Goal: Book appointment/travel/reservation

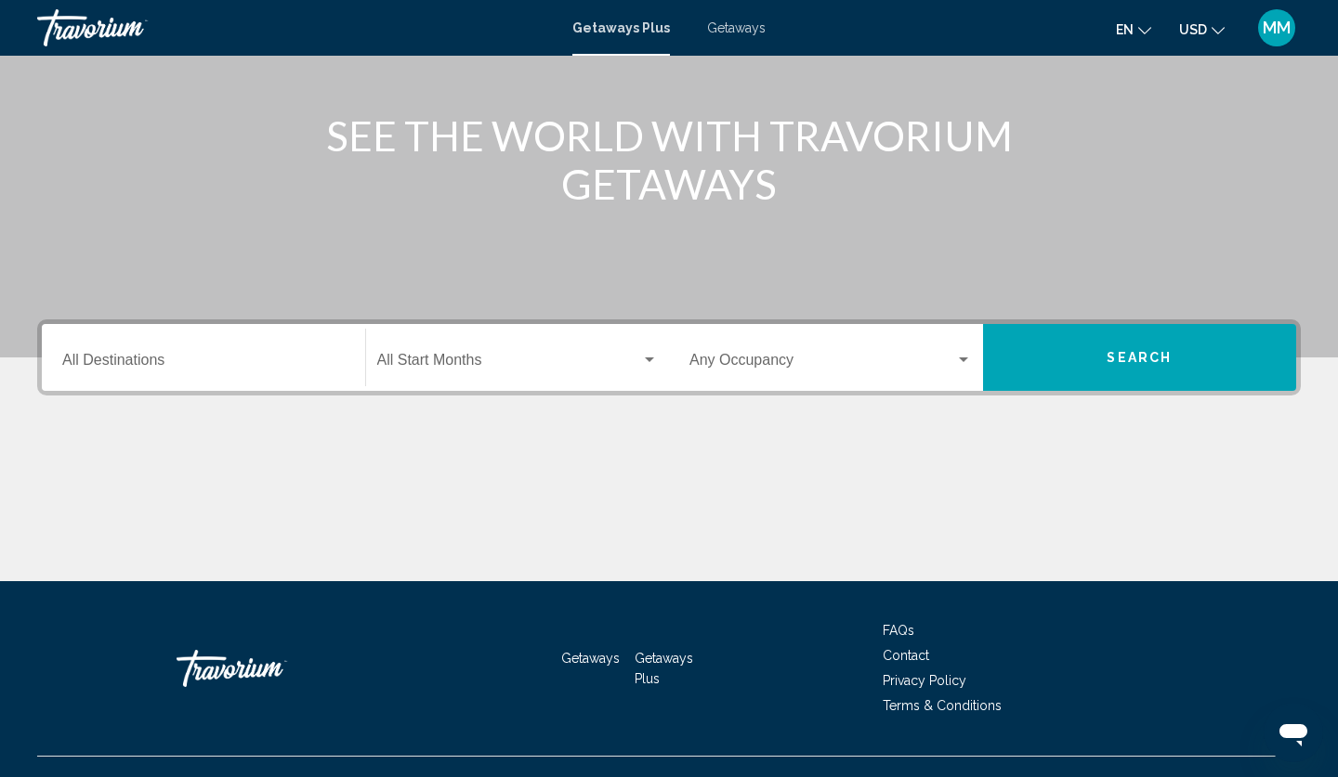
scroll to position [202, 0]
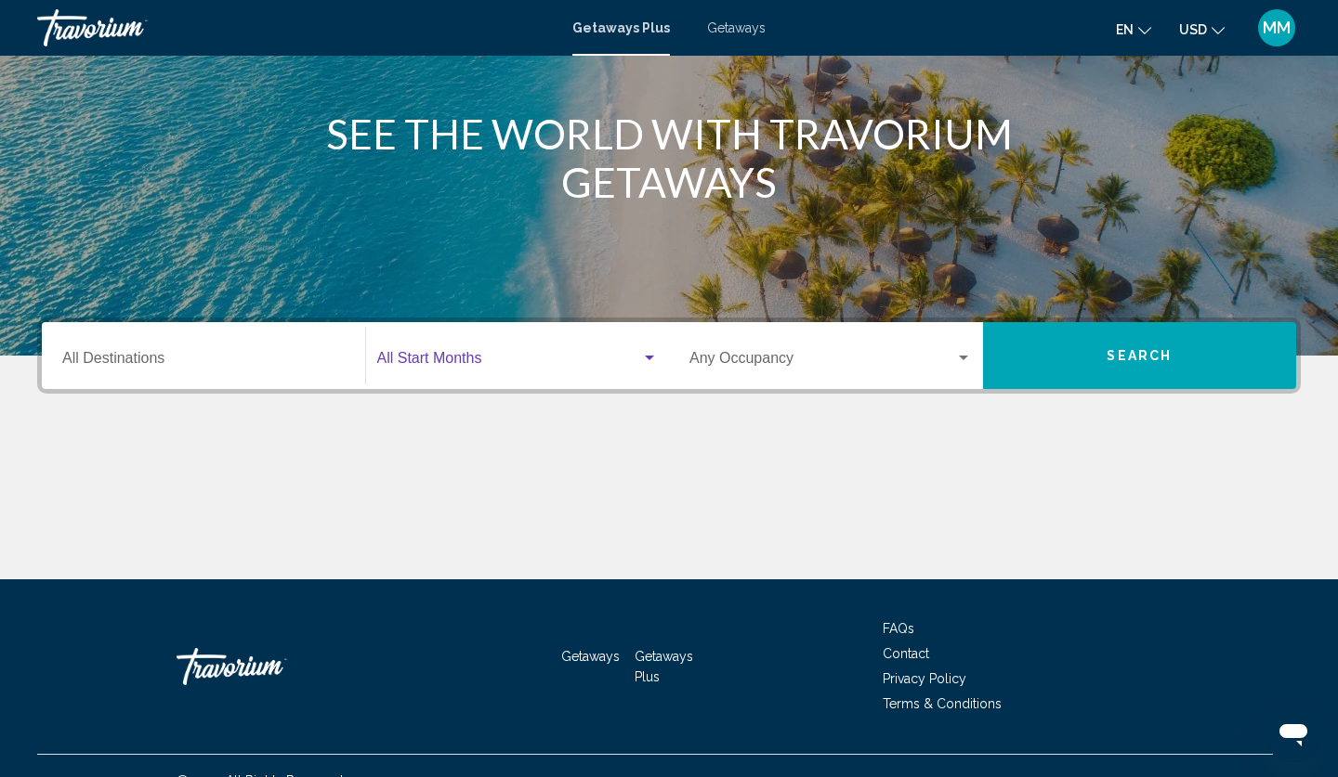
click at [430, 359] on span "Search widget" at bounding box center [509, 362] width 265 height 17
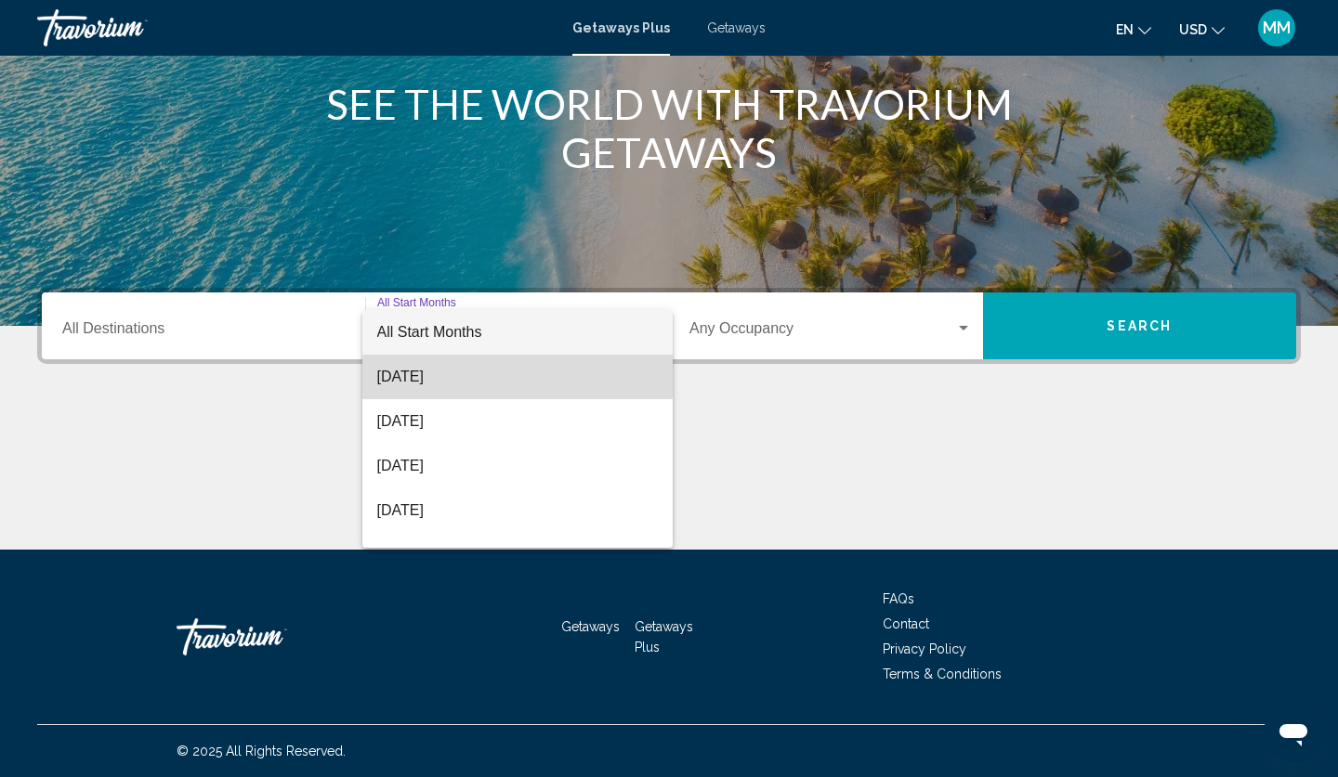
click at [451, 374] on span "[DATE]" at bounding box center [517, 377] width 281 height 45
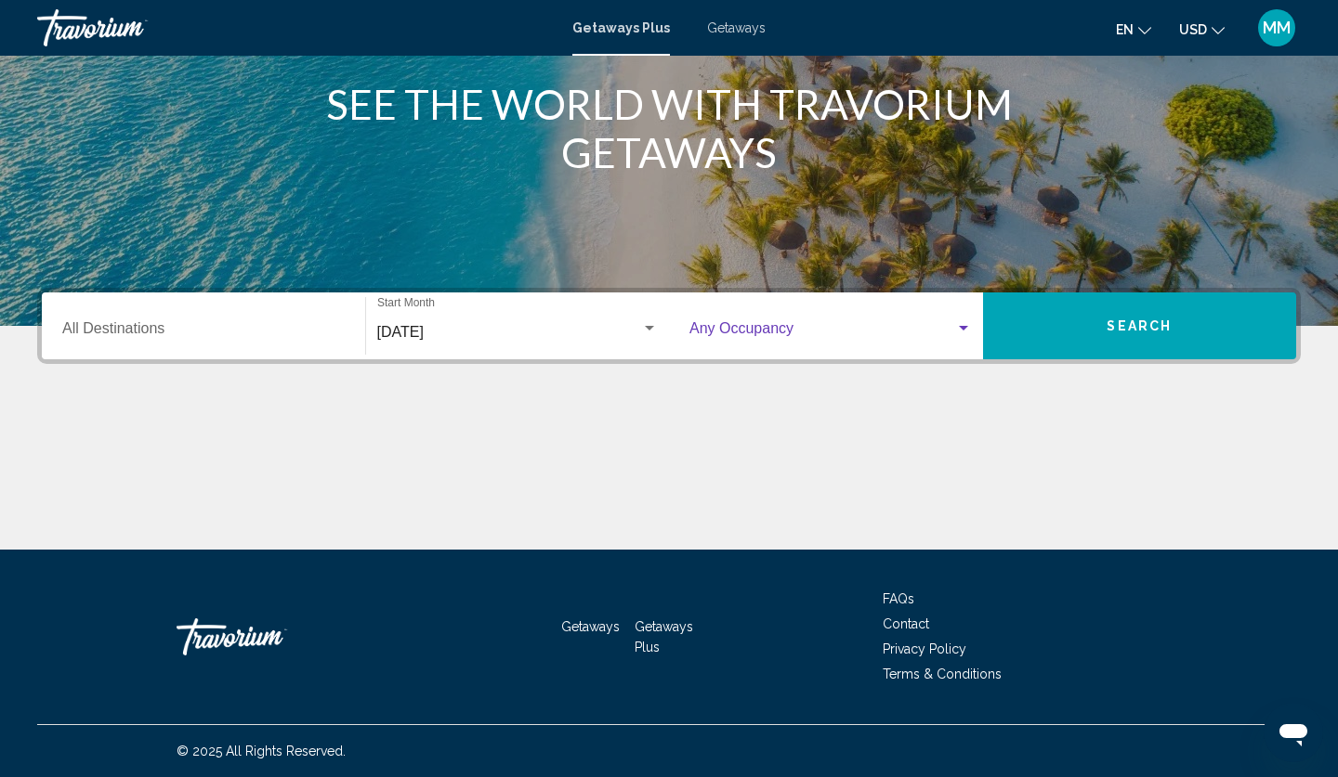
click at [782, 337] on span "Search widget" at bounding box center [822, 332] width 266 height 17
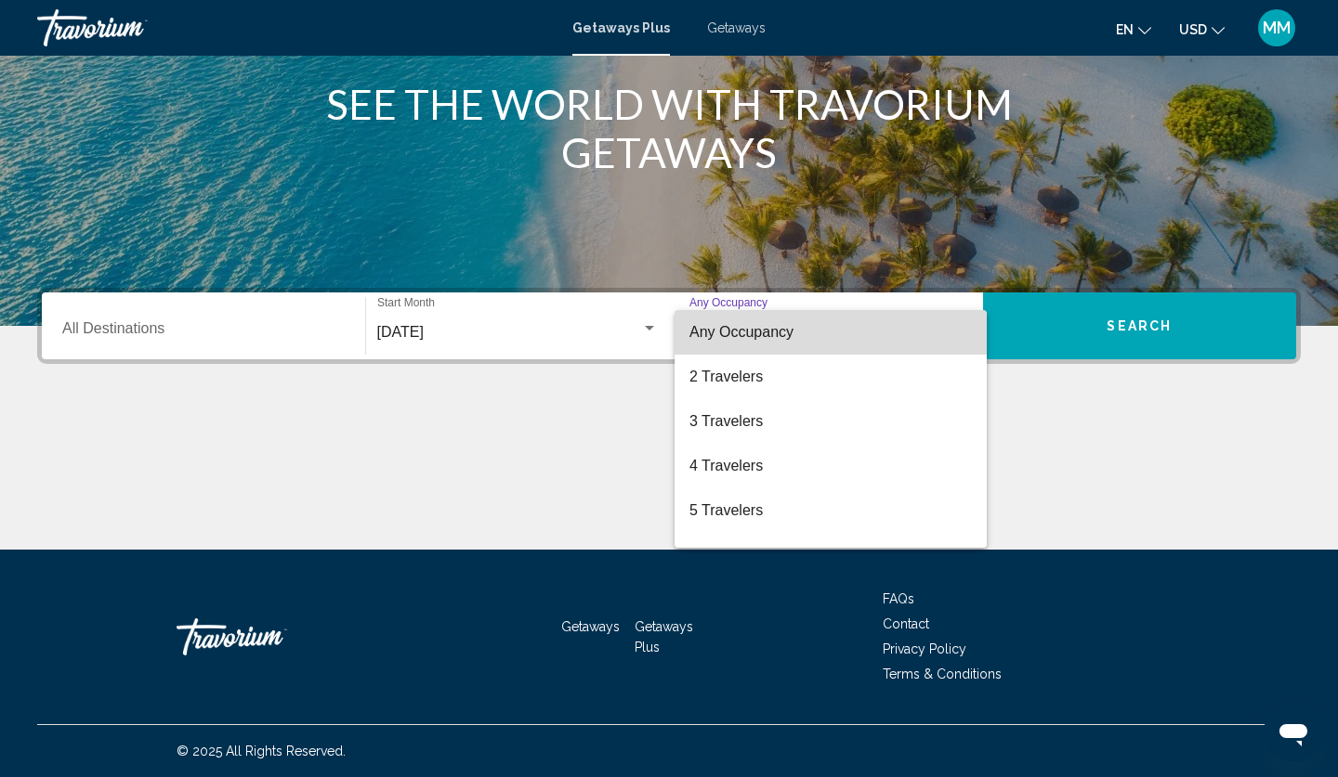
click at [782, 337] on span "Any Occupancy" at bounding box center [741, 332] width 104 height 16
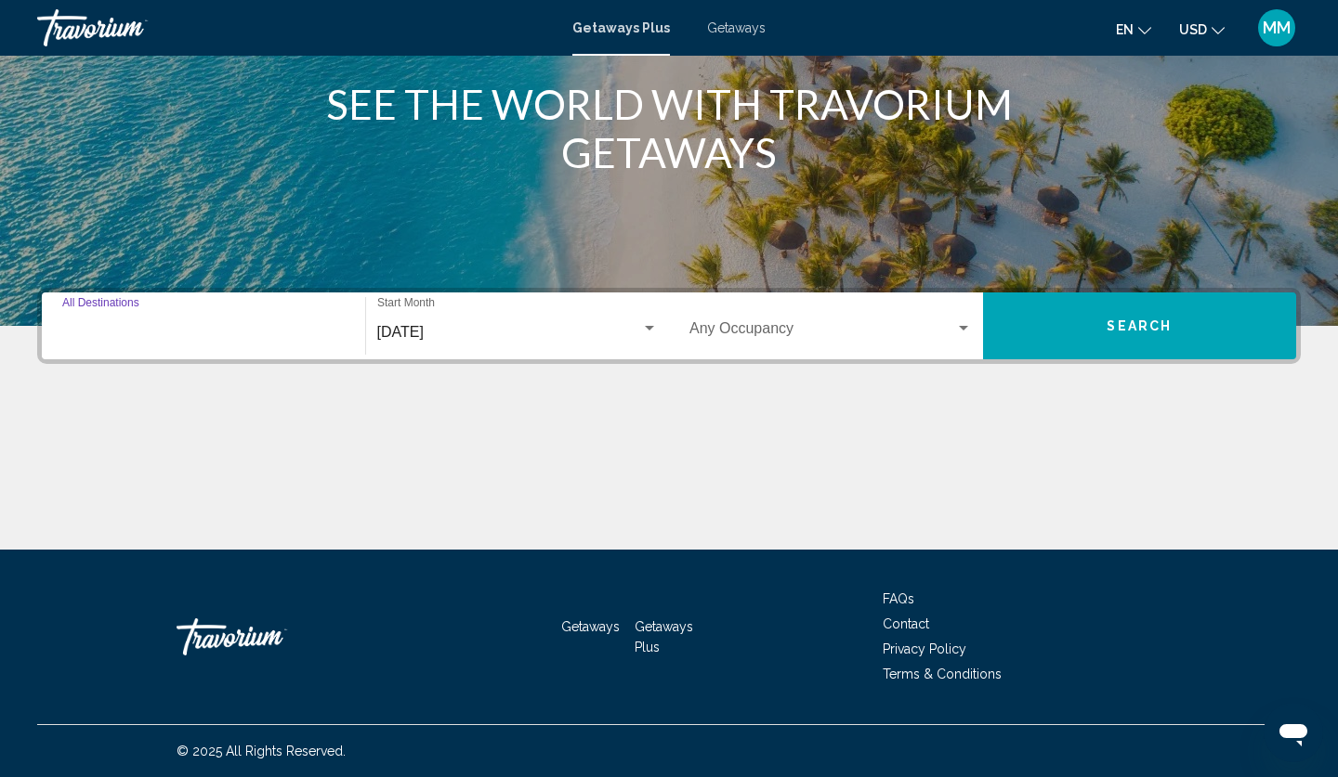
click at [234, 329] on input "Destination All Destinations" at bounding box center [203, 332] width 282 height 17
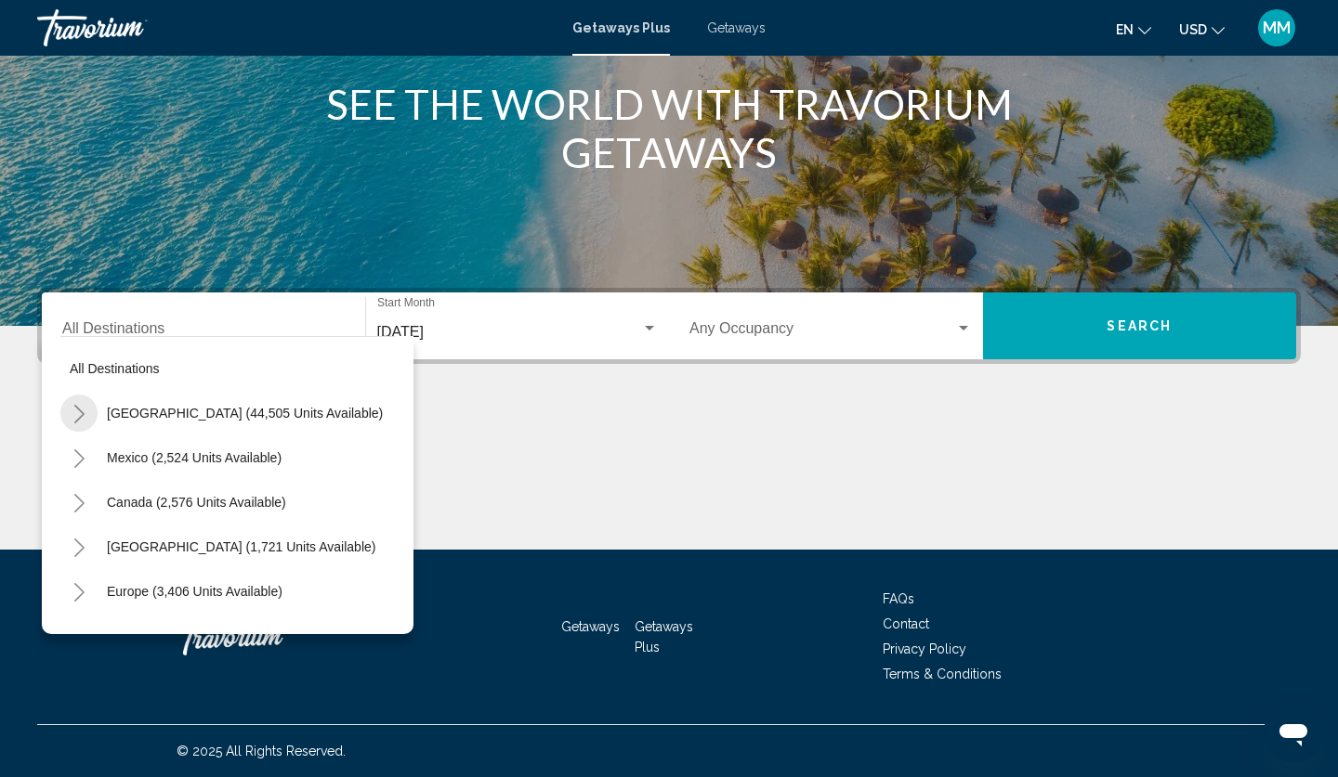
click at [68, 412] on button "Toggle United States (44,505 units available)" at bounding box center [78, 413] width 37 height 37
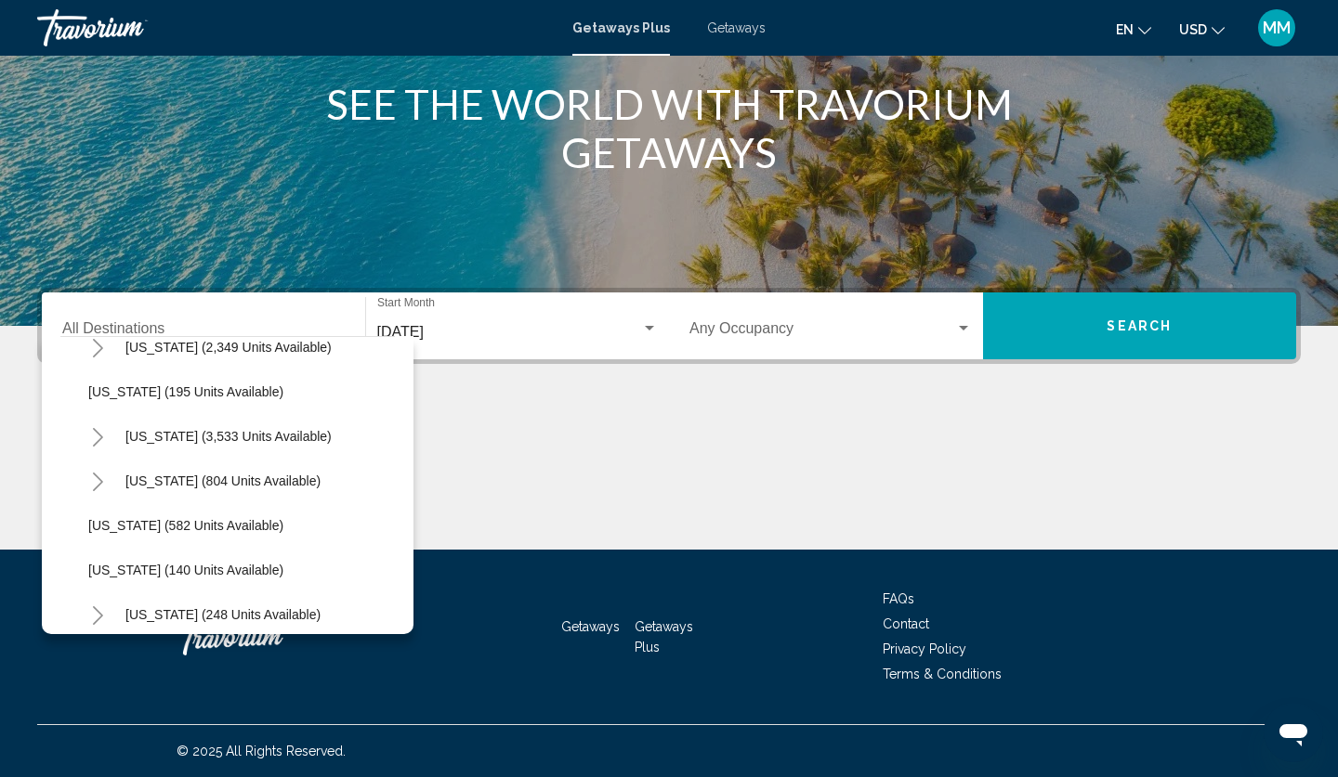
scroll to position [1051, 0]
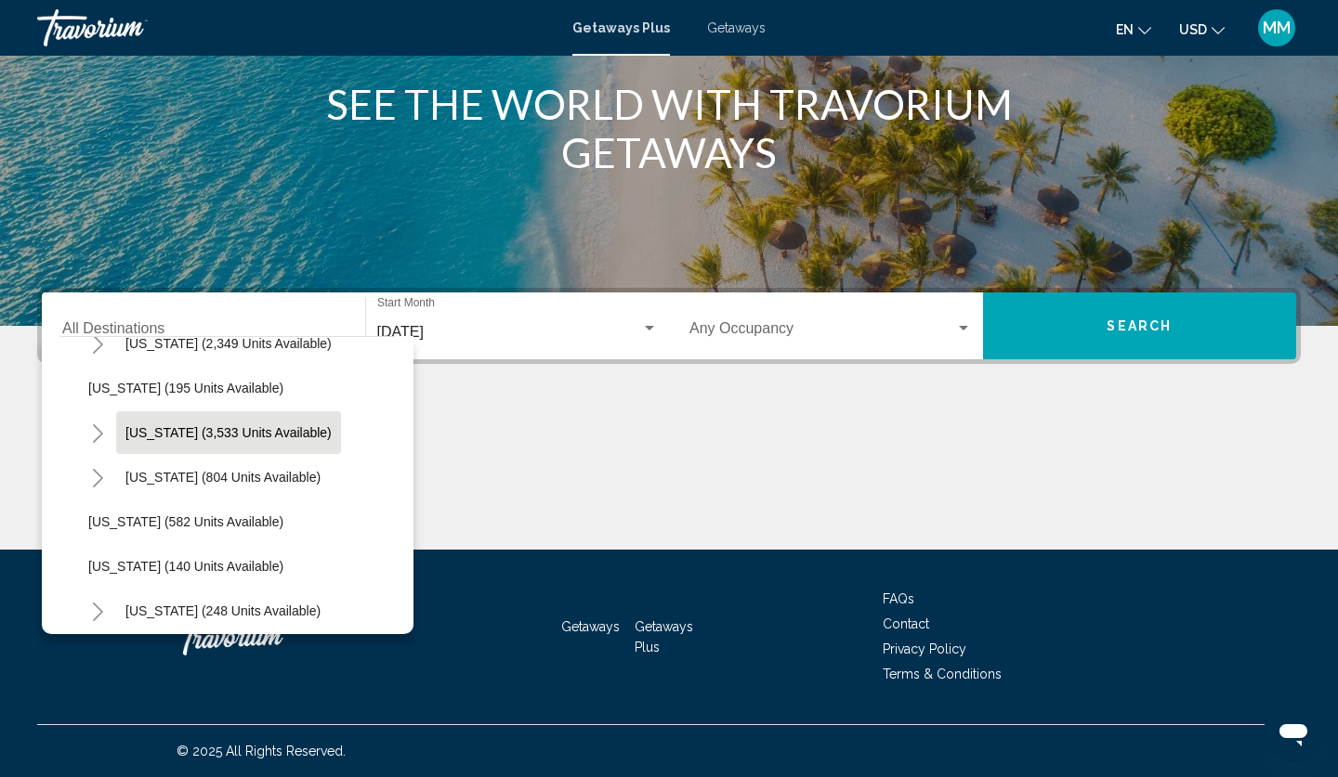
click at [160, 431] on span "[US_STATE] (3,533 units available)" at bounding box center [228, 432] width 206 height 15
type input "**********"
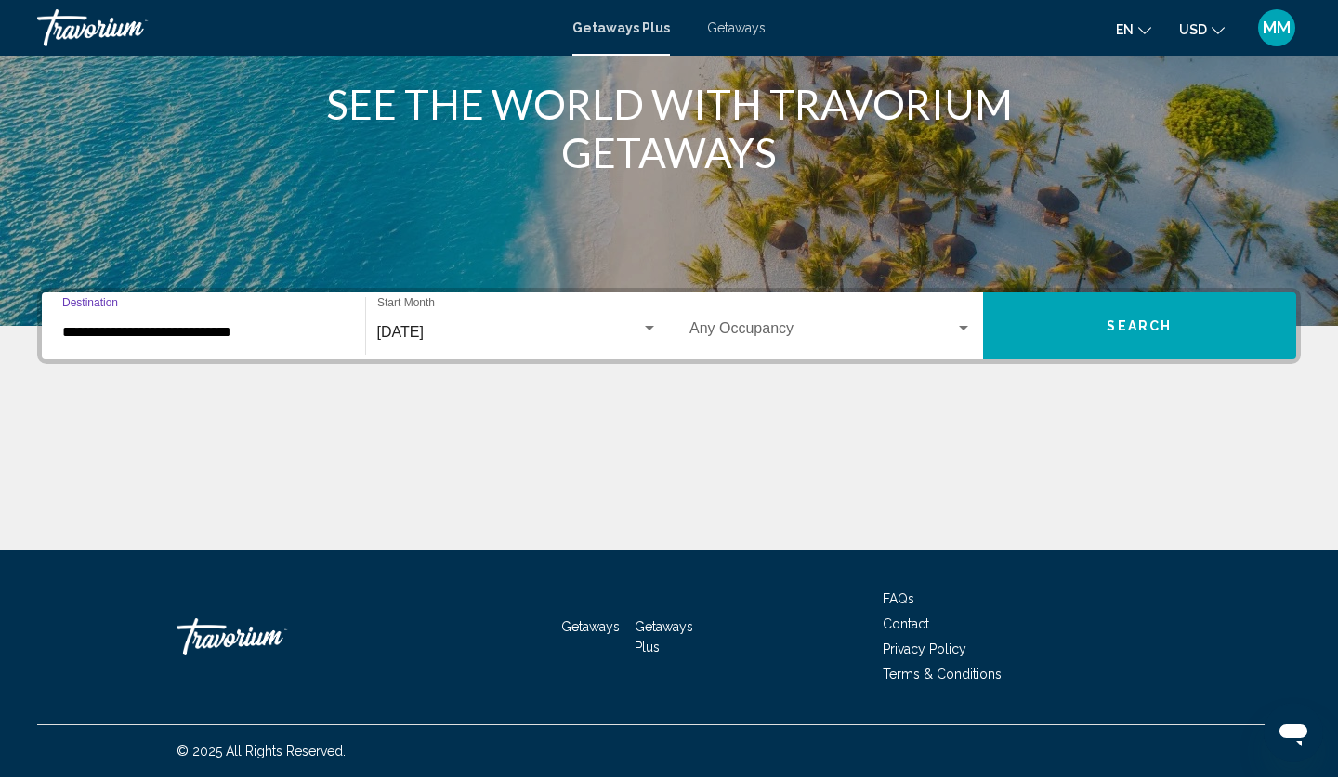
click at [1087, 338] on button "Search" at bounding box center [1140, 326] width 314 height 67
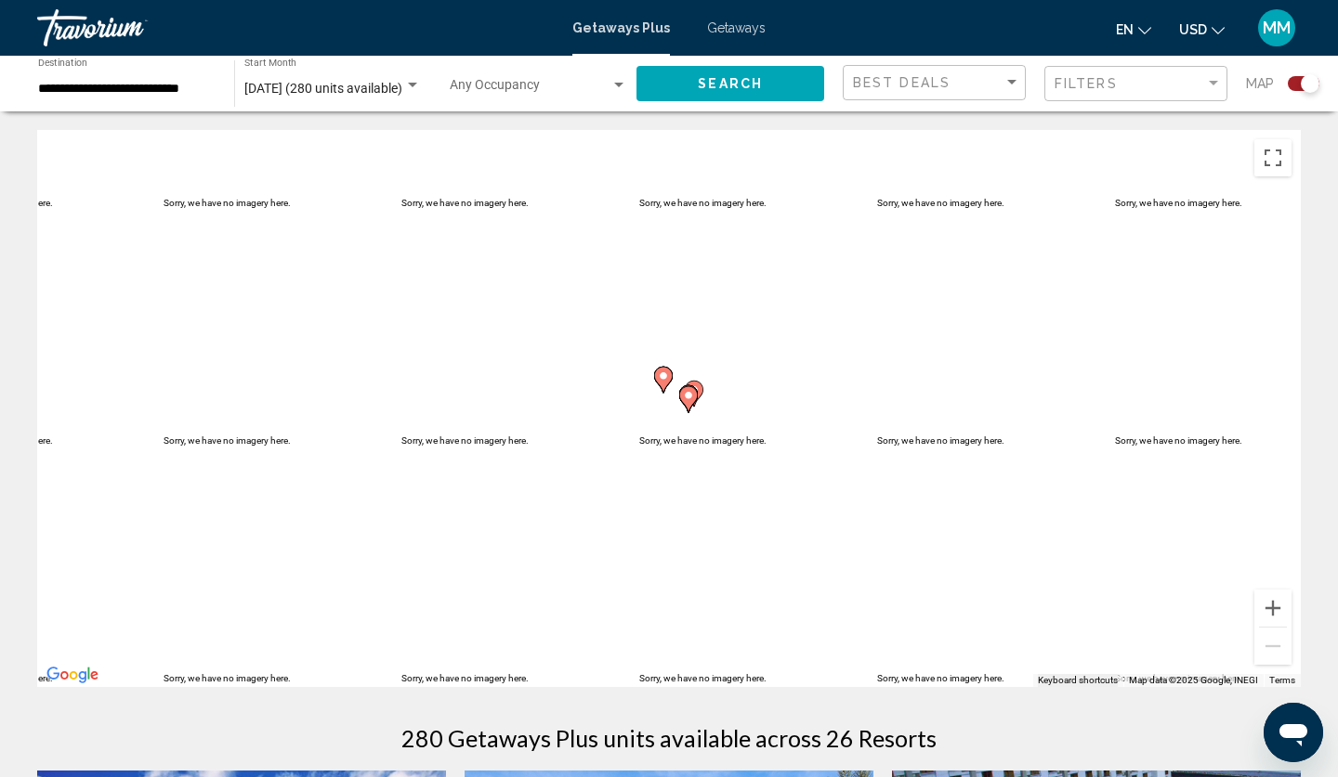
drag, startPoint x: 383, startPoint y: 380, endPoint x: 812, endPoint y: 419, distance: 430.9
click at [811, 419] on div "To activate drag with keyboard, press Alt + Enter. Once in keyboard drag state,…" at bounding box center [668, 408] width 1263 height 557
click at [1265, 610] on button "Zoom in" at bounding box center [1272, 608] width 37 height 37
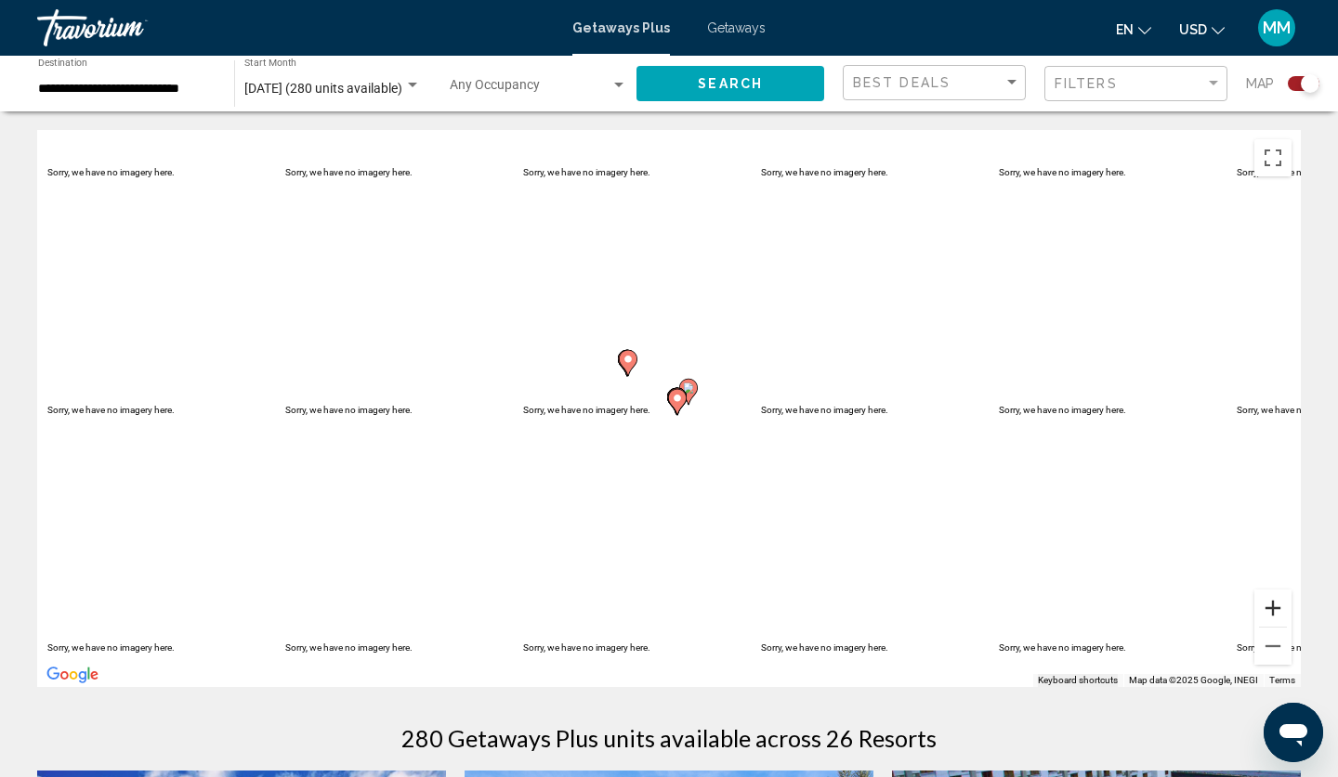
click at [1265, 610] on button "Zoom in" at bounding box center [1272, 608] width 37 height 37
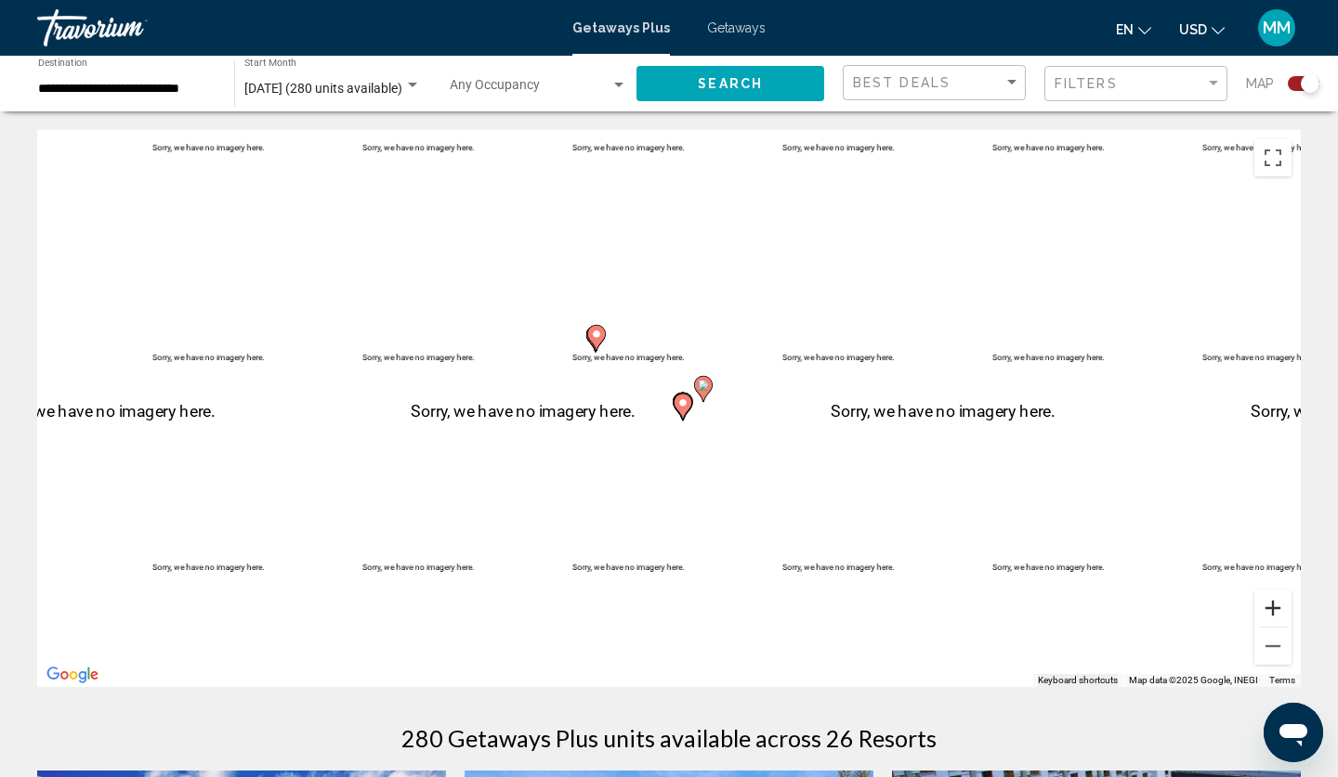
click at [1265, 610] on button "Zoom in" at bounding box center [1272, 608] width 37 height 37
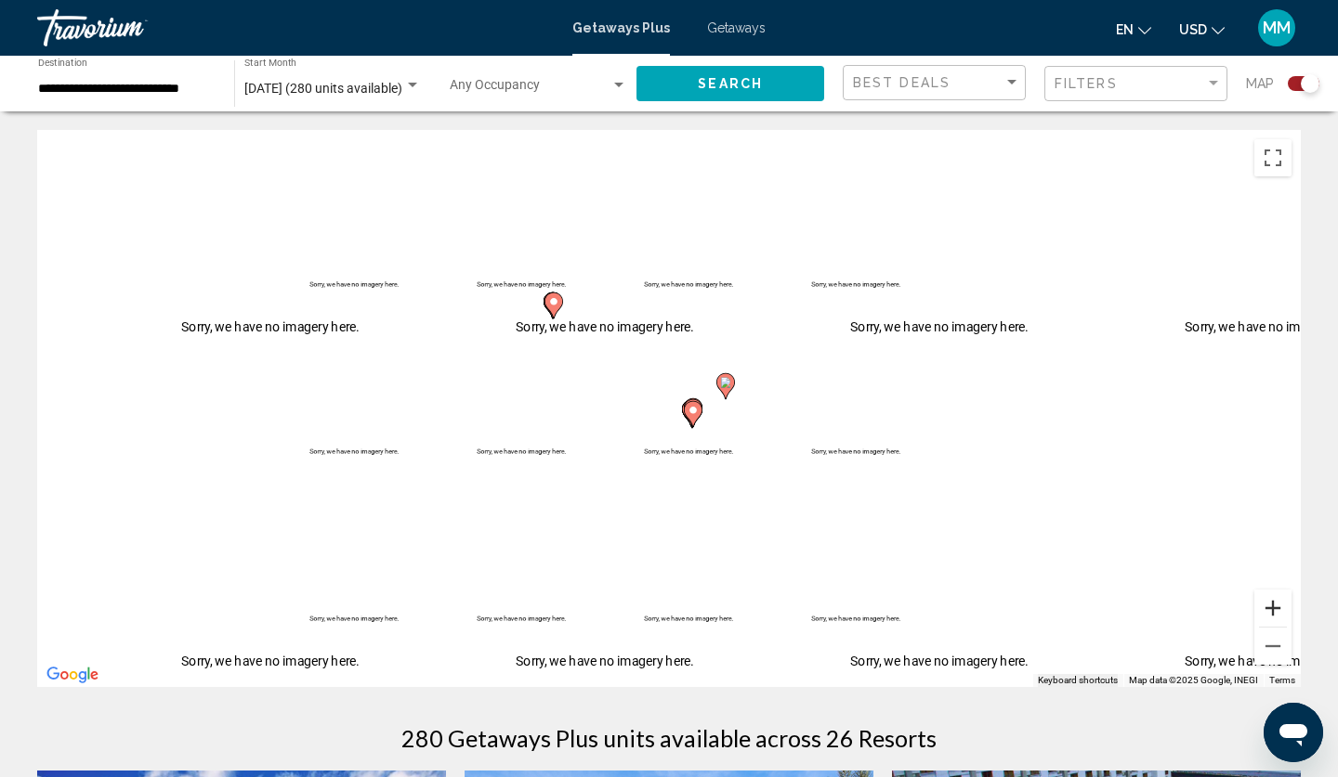
click at [1264, 610] on button "Zoom in" at bounding box center [1272, 608] width 37 height 37
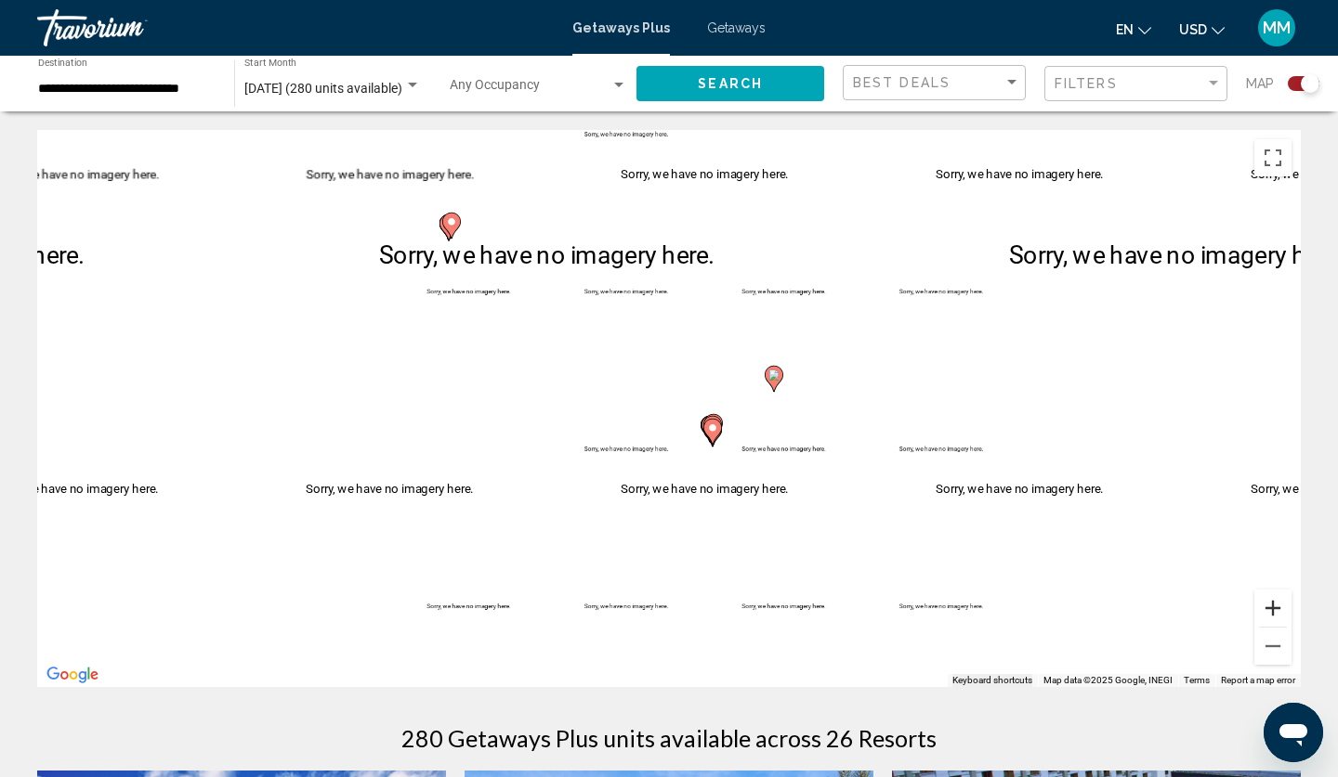
click at [1264, 610] on button "Zoom in" at bounding box center [1272, 608] width 37 height 37
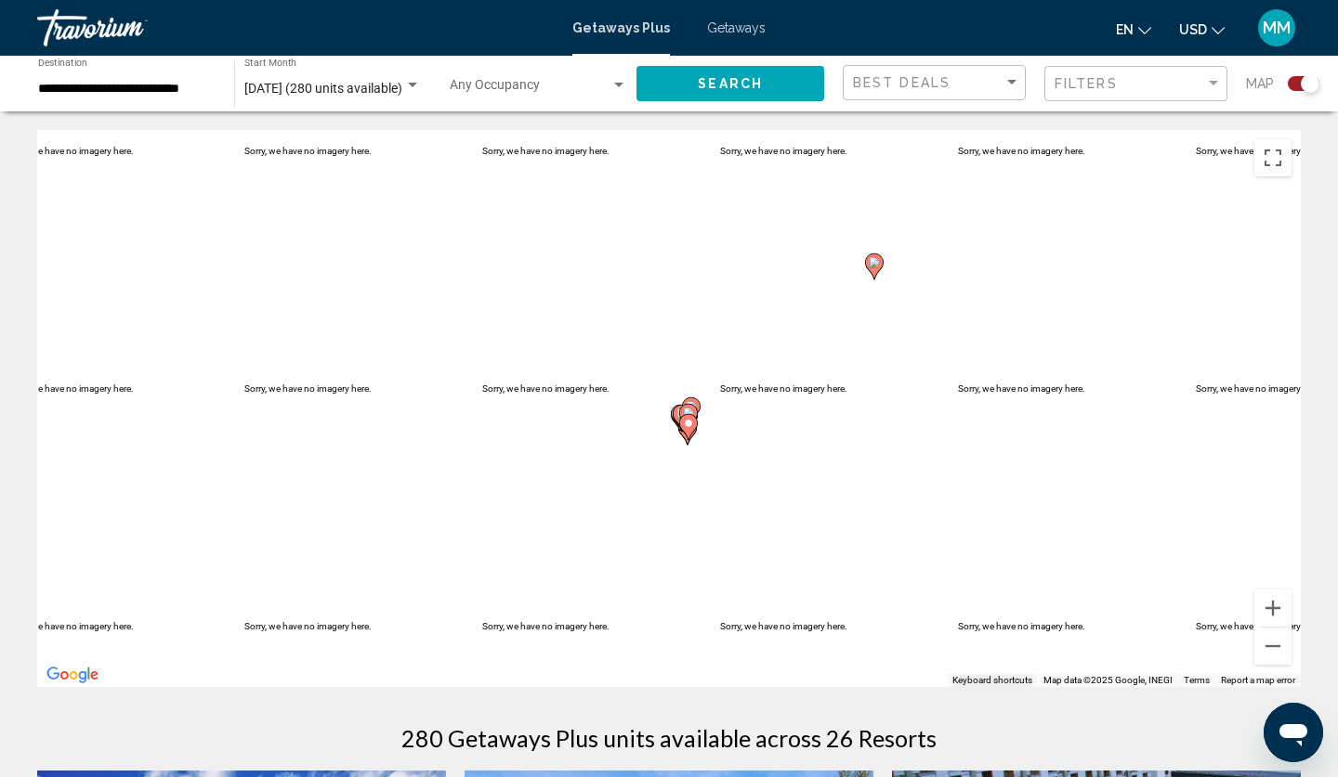
drag, startPoint x: 1040, startPoint y: 506, endPoint x: 923, endPoint y: 424, distance: 143.3
click at [923, 424] on div "To activate drag with keyboard, press Alt + Enter. Once in keyboard drag state,…" at bounding box center [668, 408] width 1263 height 557
click at [1268, 176] on div "To activate drag with keyboard, press Alt + Enter. Once in keyboard drag state,…" at bounding box center [668, 408] width 1263 height 557
click at [852, 441] on div "To activate drag with keyboard, press Alt + Enter. Once in keyboard drag state,…" at bounding box center [668, 408] width 1263 height 557
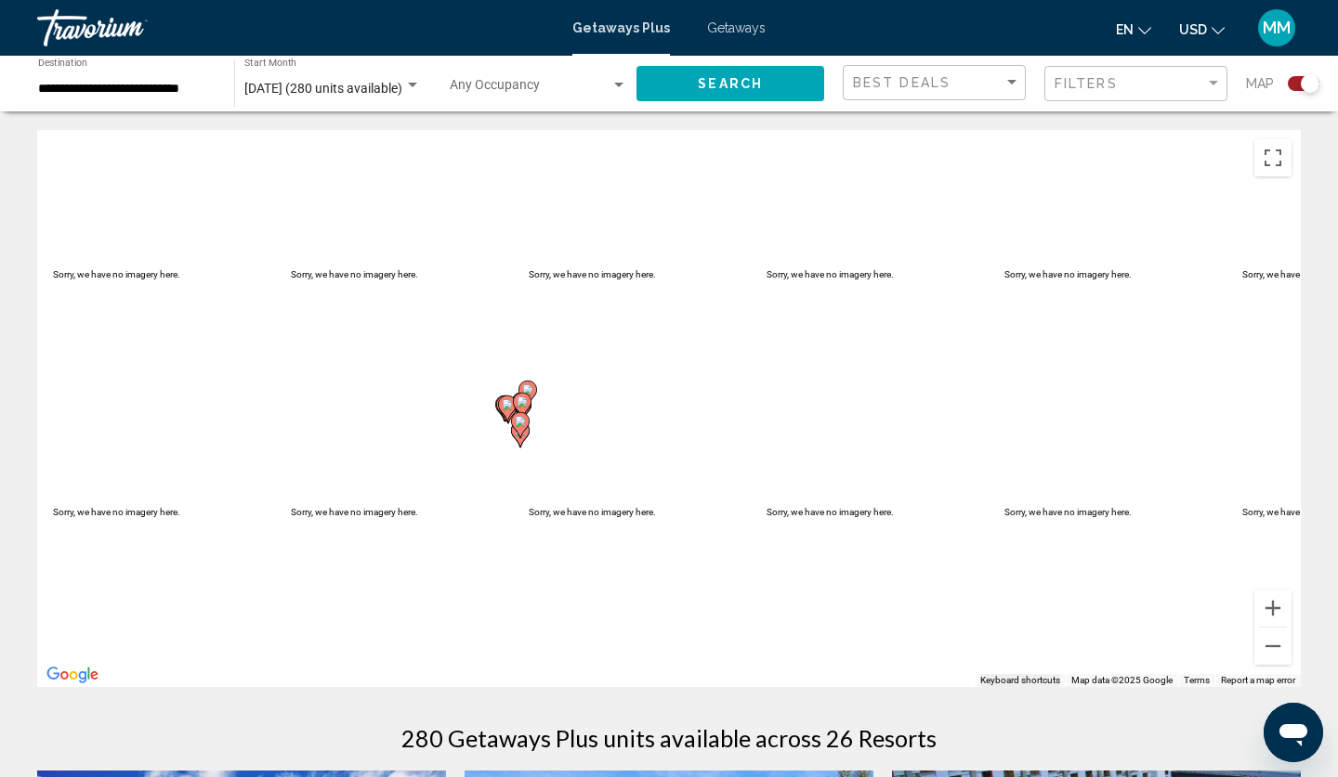
click at [620, 449] on div "To activate drag with keyboard, press Alt + Enter. Once in keyboard drag state,…" at bounding box center [668, 408] width 1263 height 557
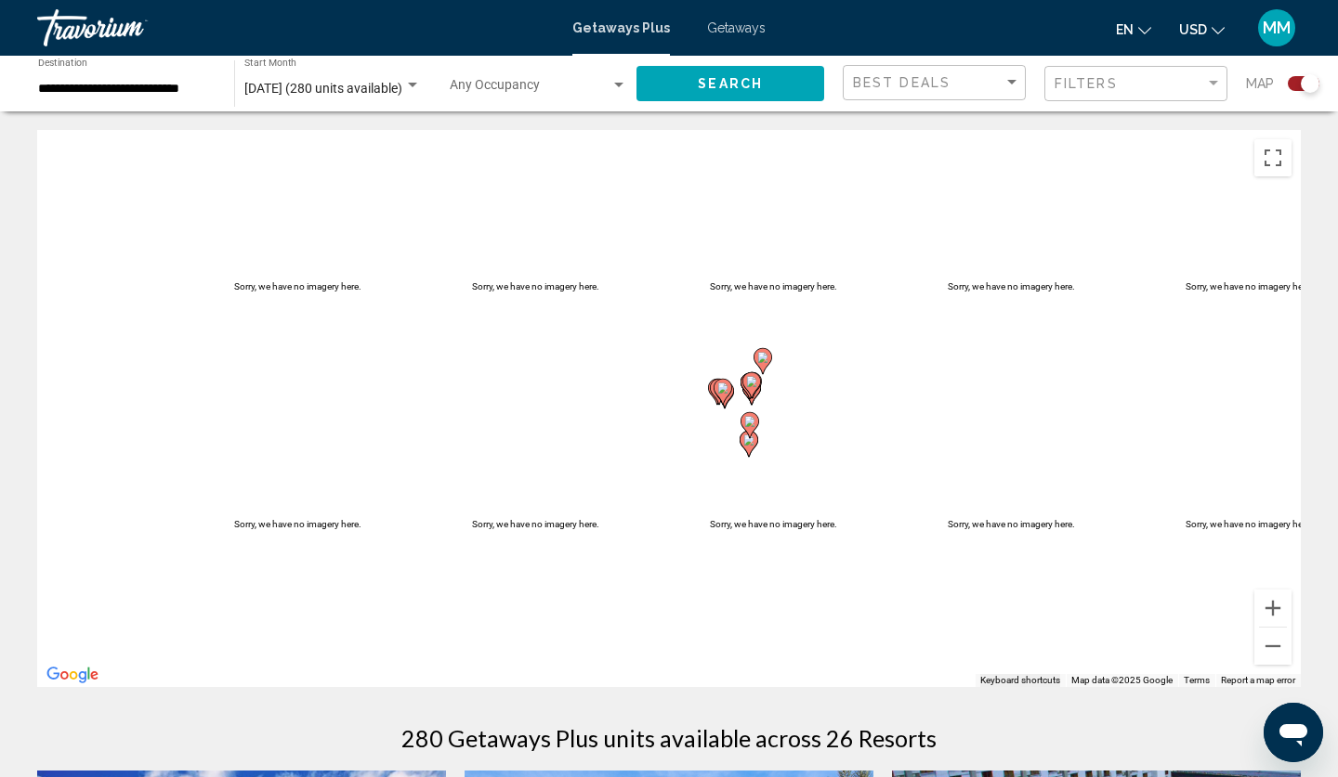
drag, startPoint x: 577, startPoint y: 427, endPoint x: 970, endPoint y: 436, distance: 393.0
click at [971, 436] on div "To activate drag with keyboard, press Alt + Enter. Once in keyboard drag state,…" at bounding box center [668, 408] width 1263 height 557
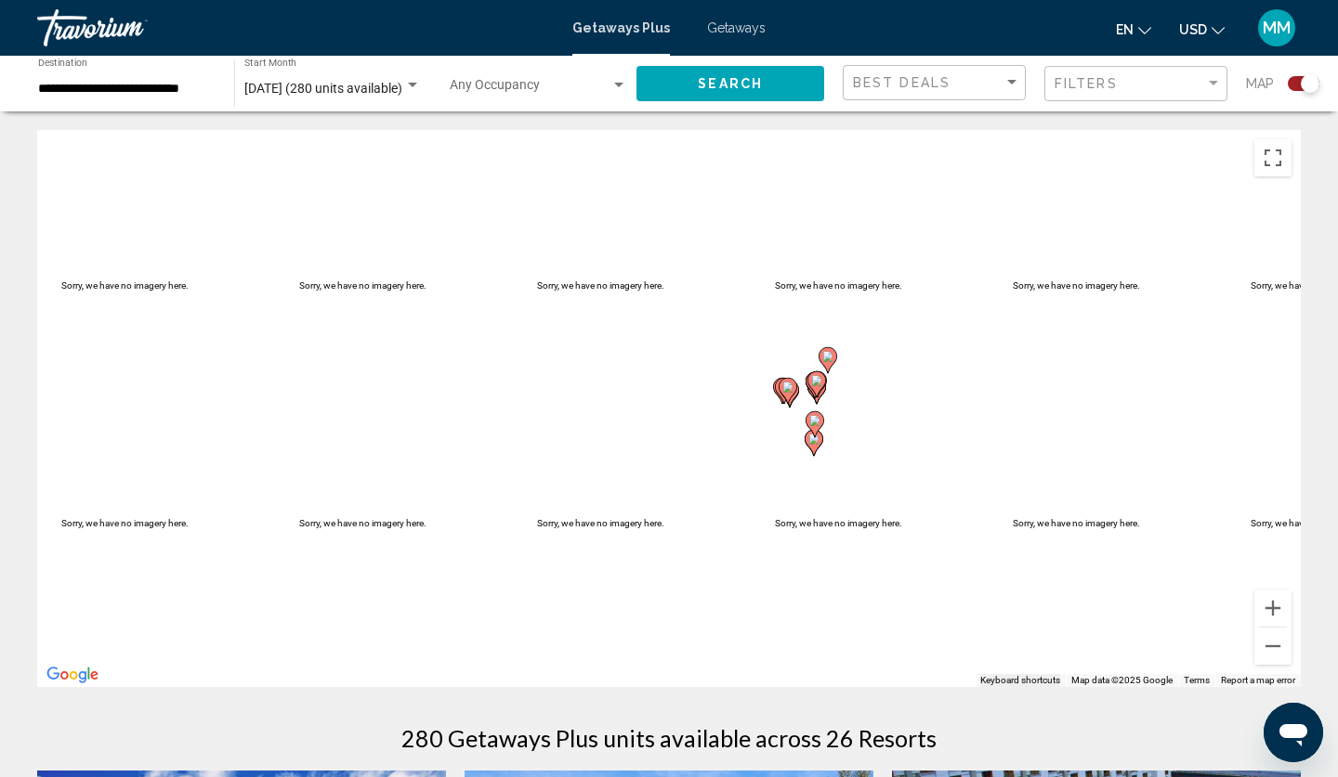
click at [895, 432] on div "To activate drag with keyboard, press Alt + Enter. Once in keyboard drag state,…" at bounding box center [668, 408] width 1263 height 557
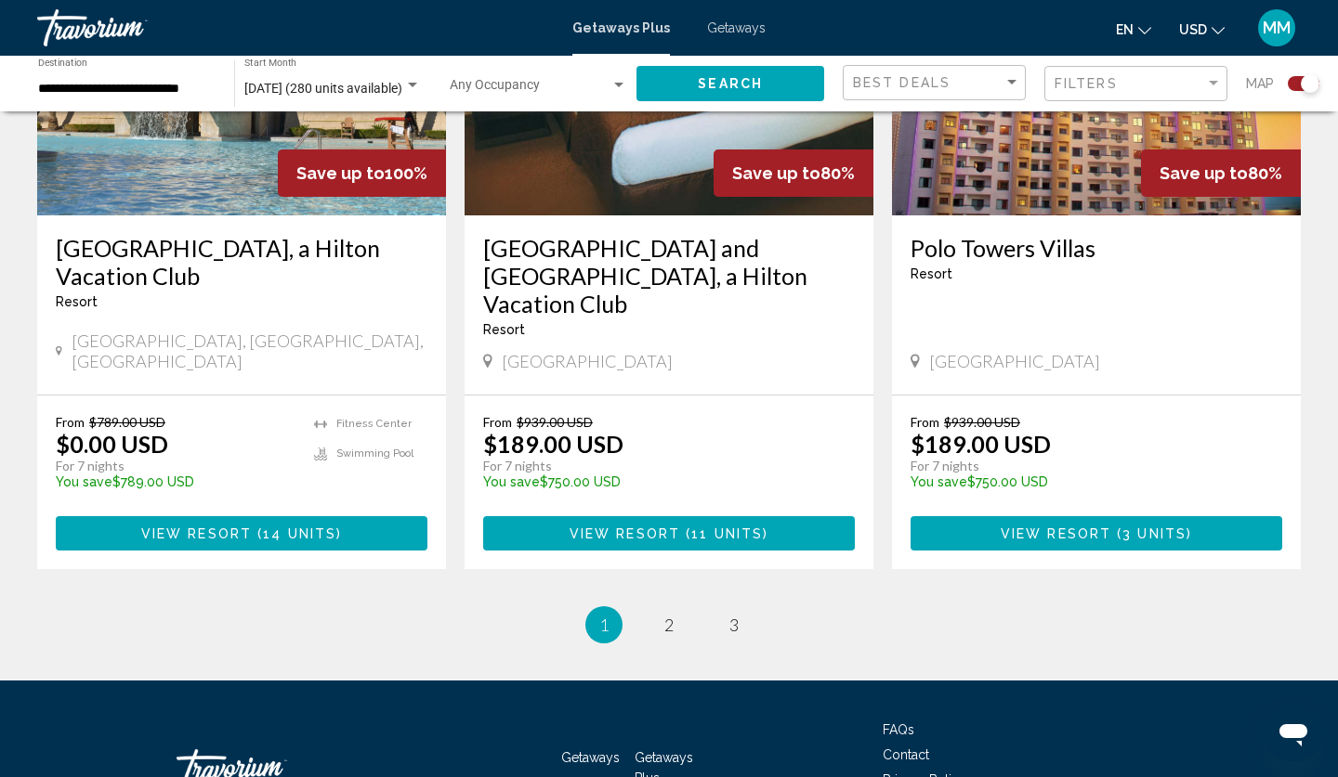
scroll to position [2895, 0]
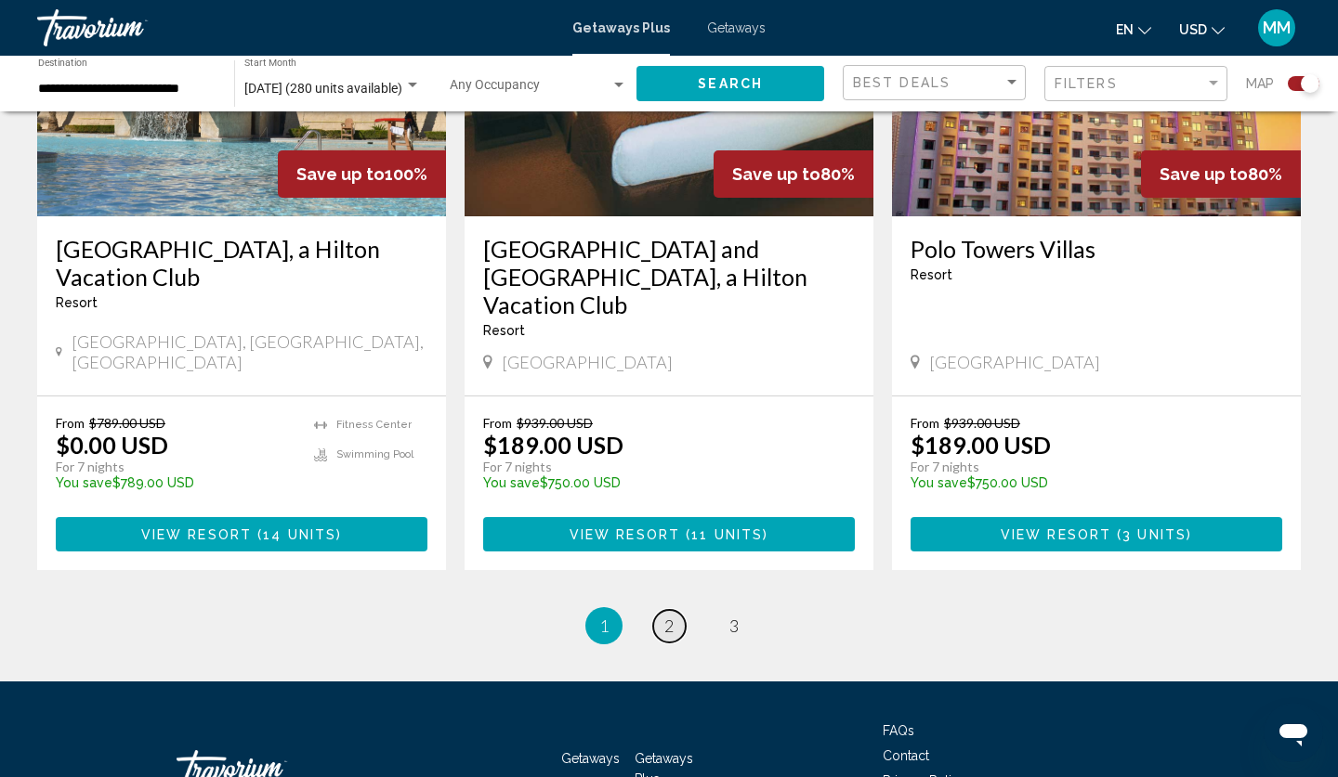
click at [669, 616] on span "2" at bounding box center [668, 626] width 9 height 20
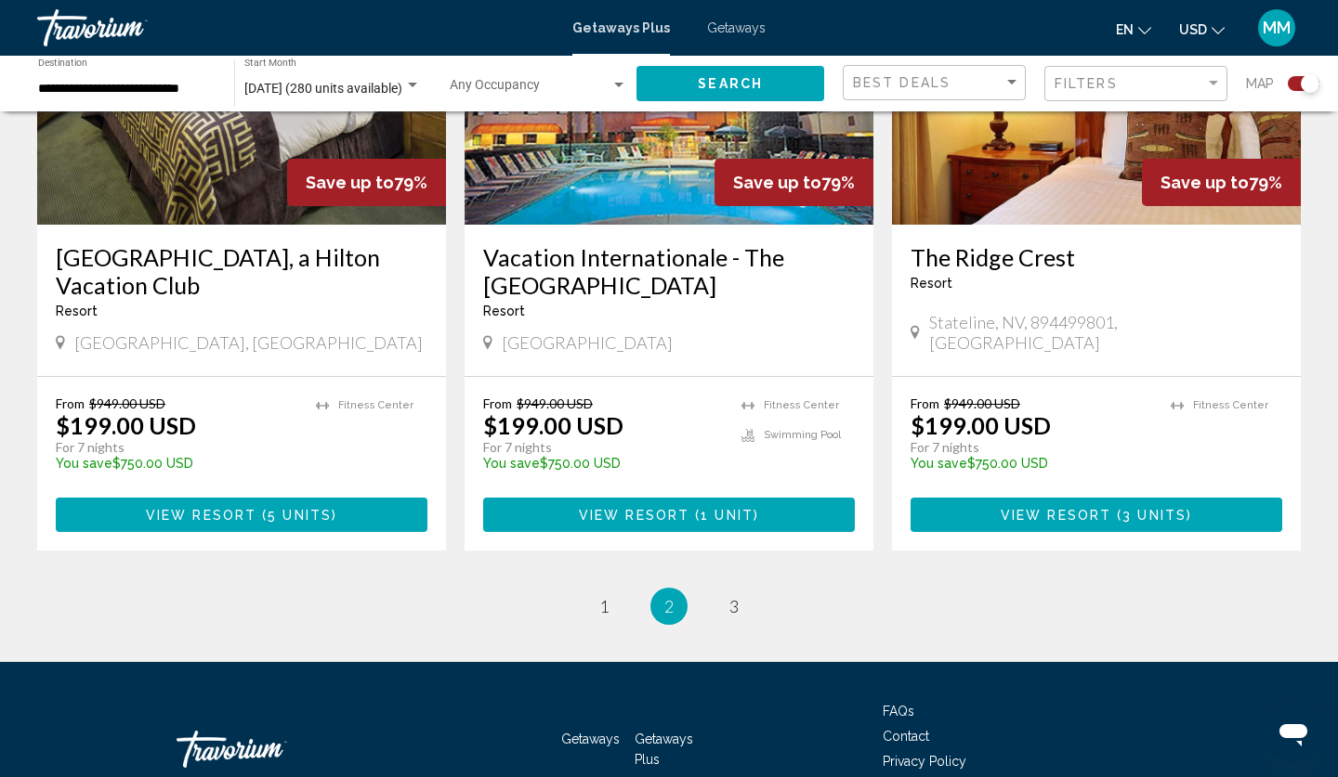
scroll to position [2862, 0]
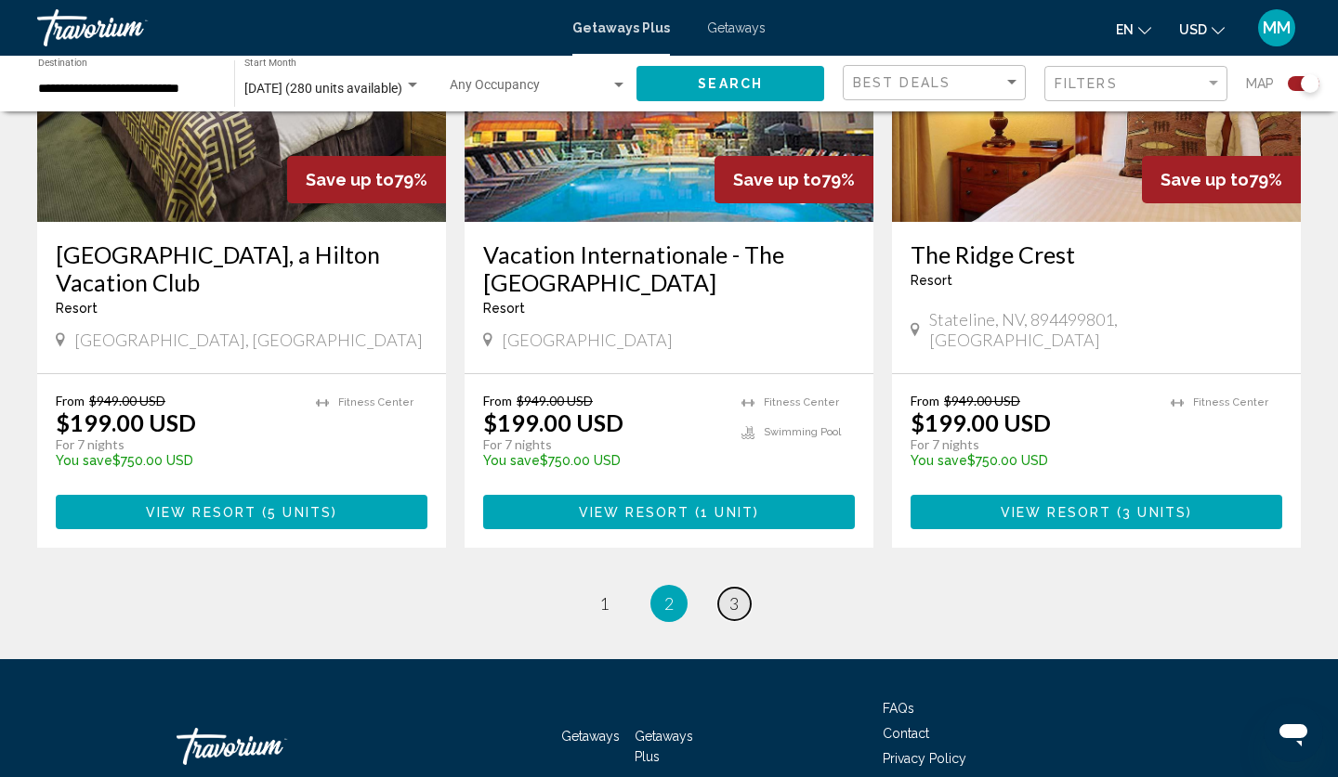
click at [733, 594] on span "3" at bounding box center [733, 604] width 9 height 20
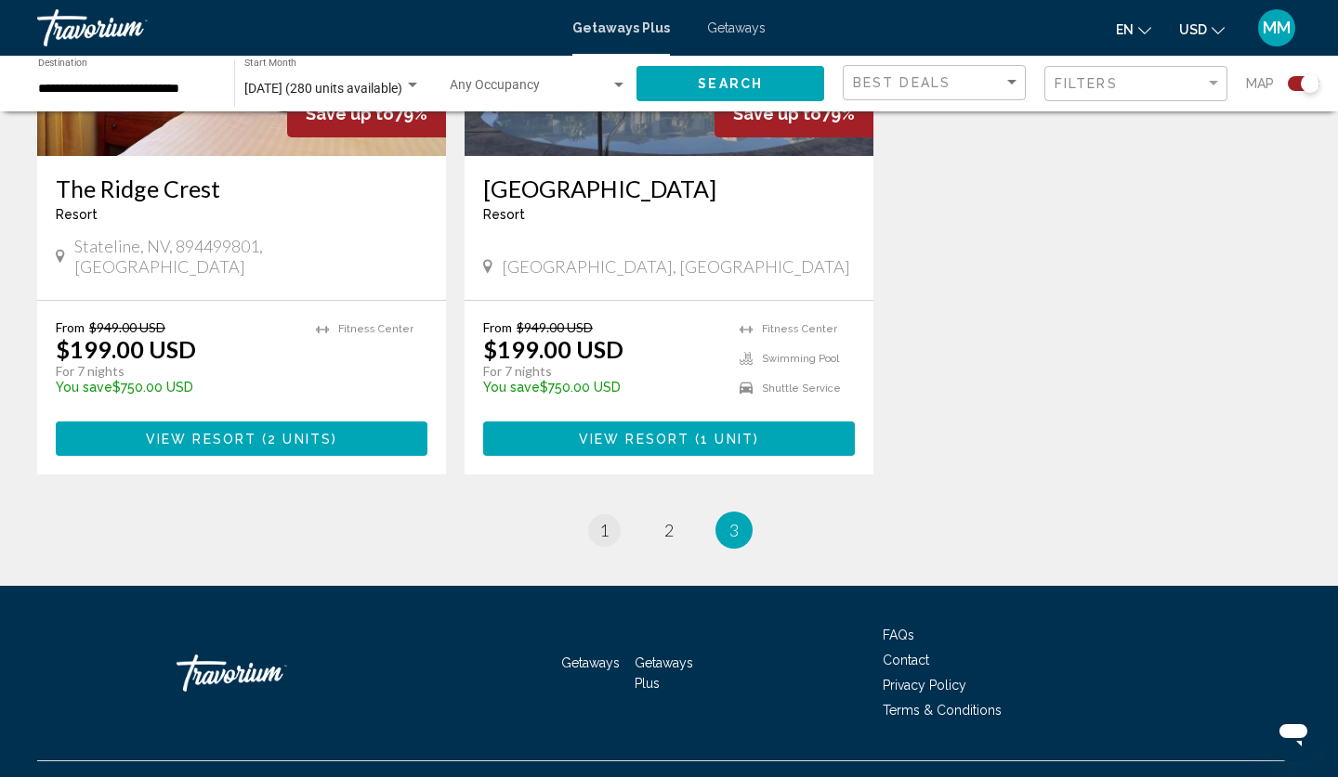
scroll to position [911, 0]
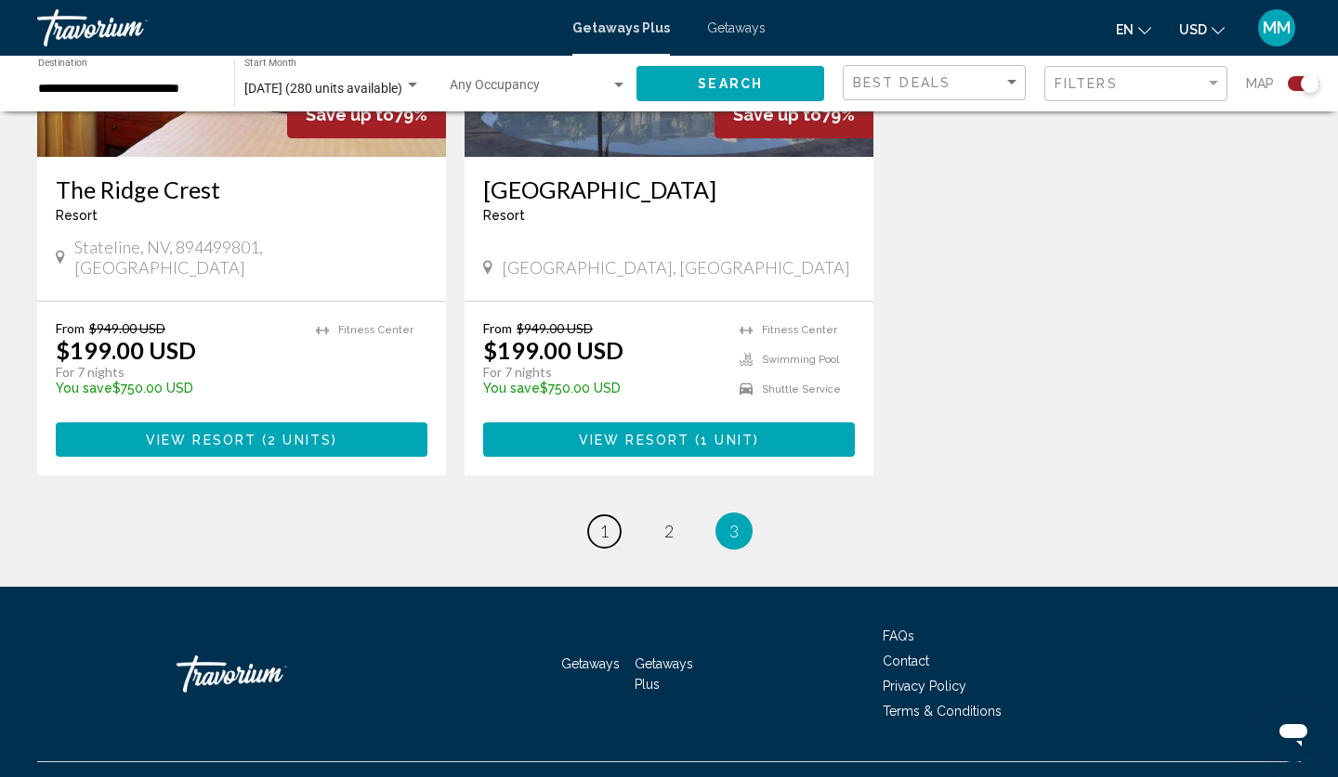
click at [614, 516] on link "page 1" at bounding box center [604, 532] width 33 height 33
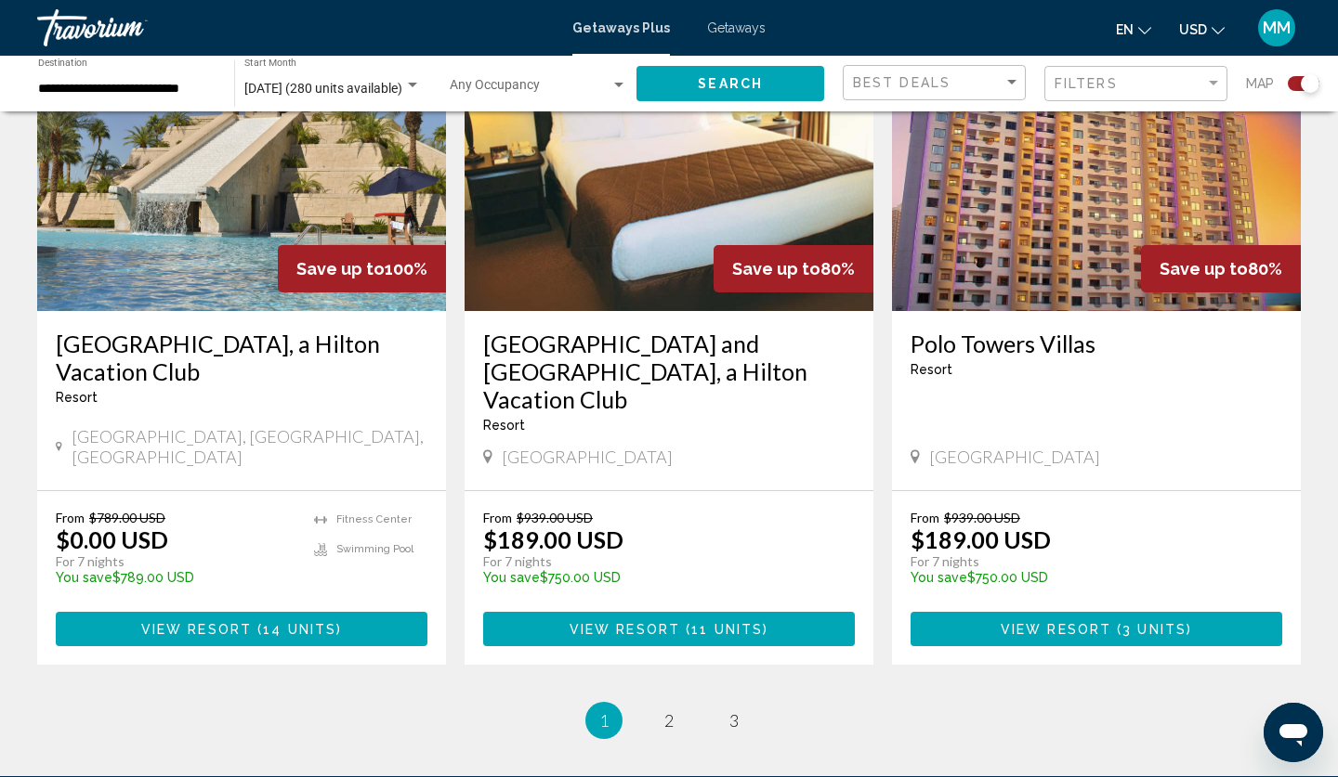
scroll to position [2804, 0]
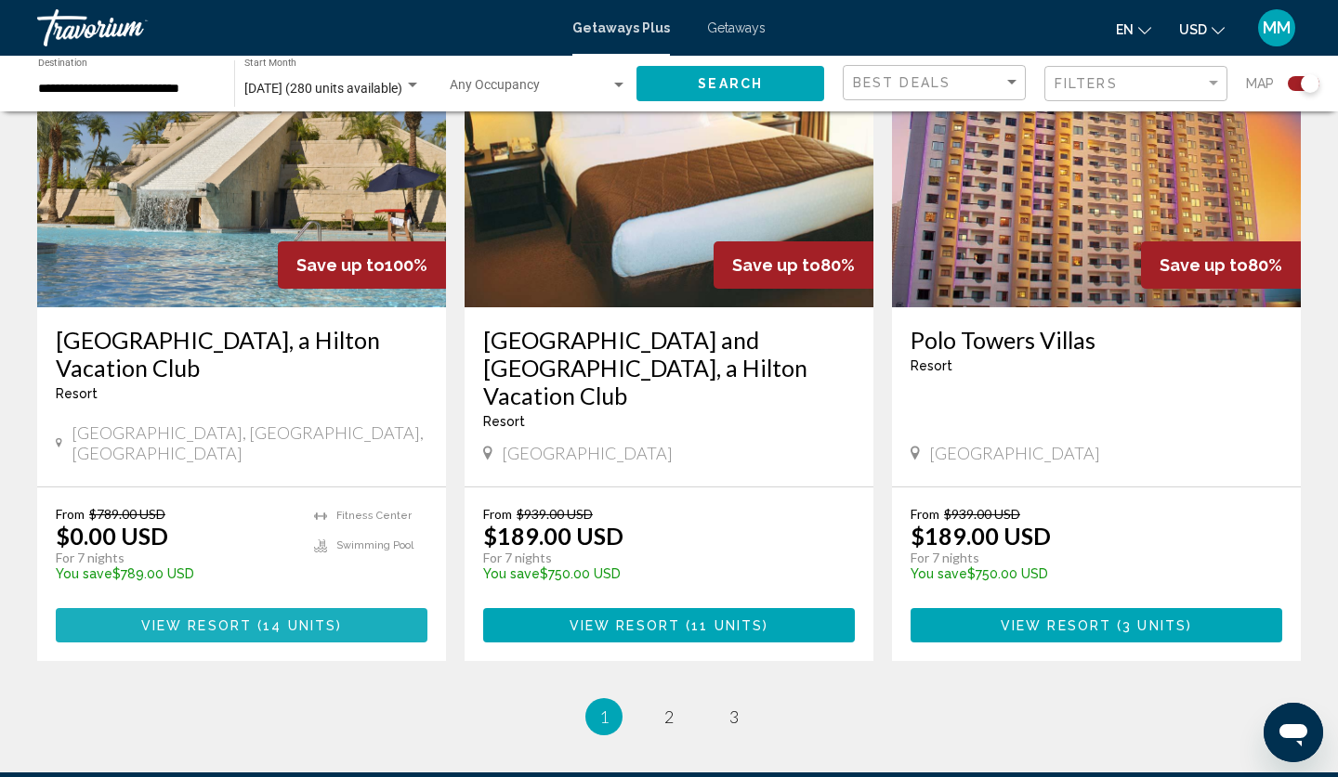
click at [308, 619] on span "14 units" at bounding box center [299, 626] width 73 height 15
